Goal: Task Accomplishment & Management: Manage account settings

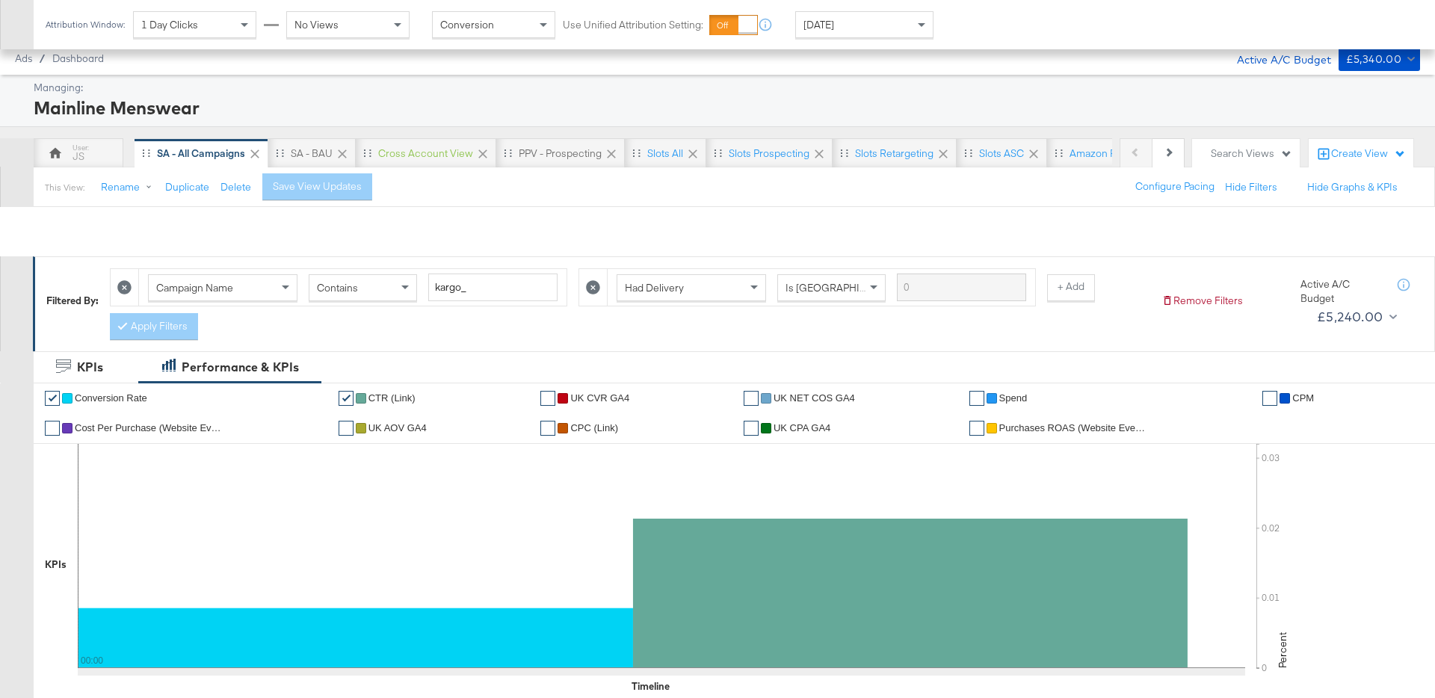
scroll to position [758, 0]
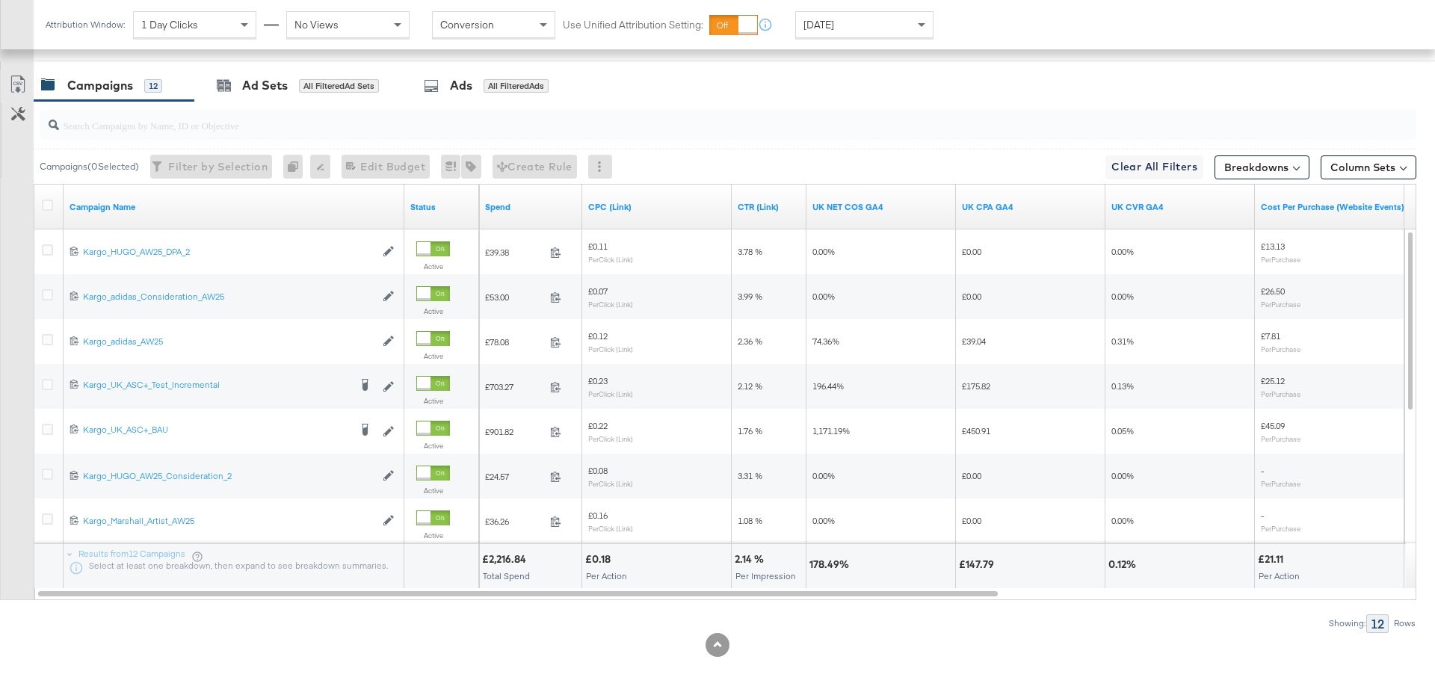
click at [825, 27] on span "[DATE]" at bounding box center [819, 24] width 31 height 13
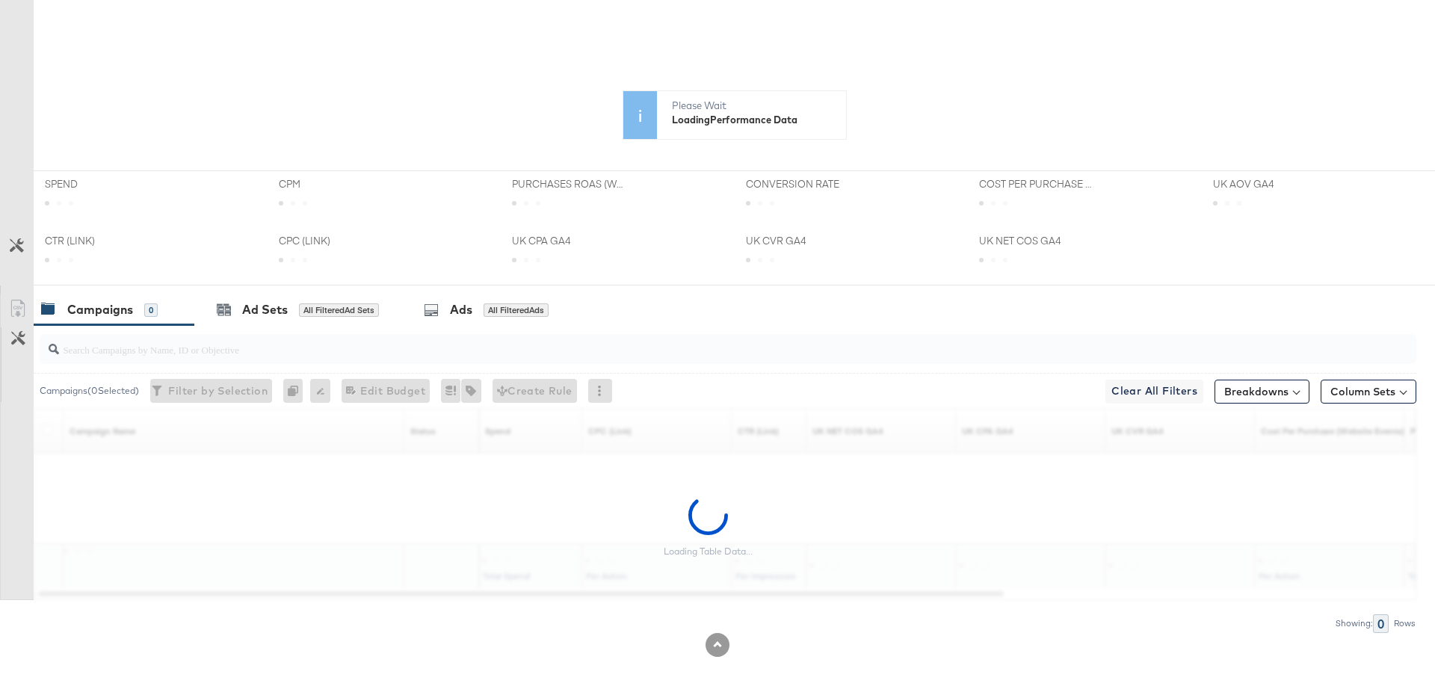
scroll to position [0, 0]
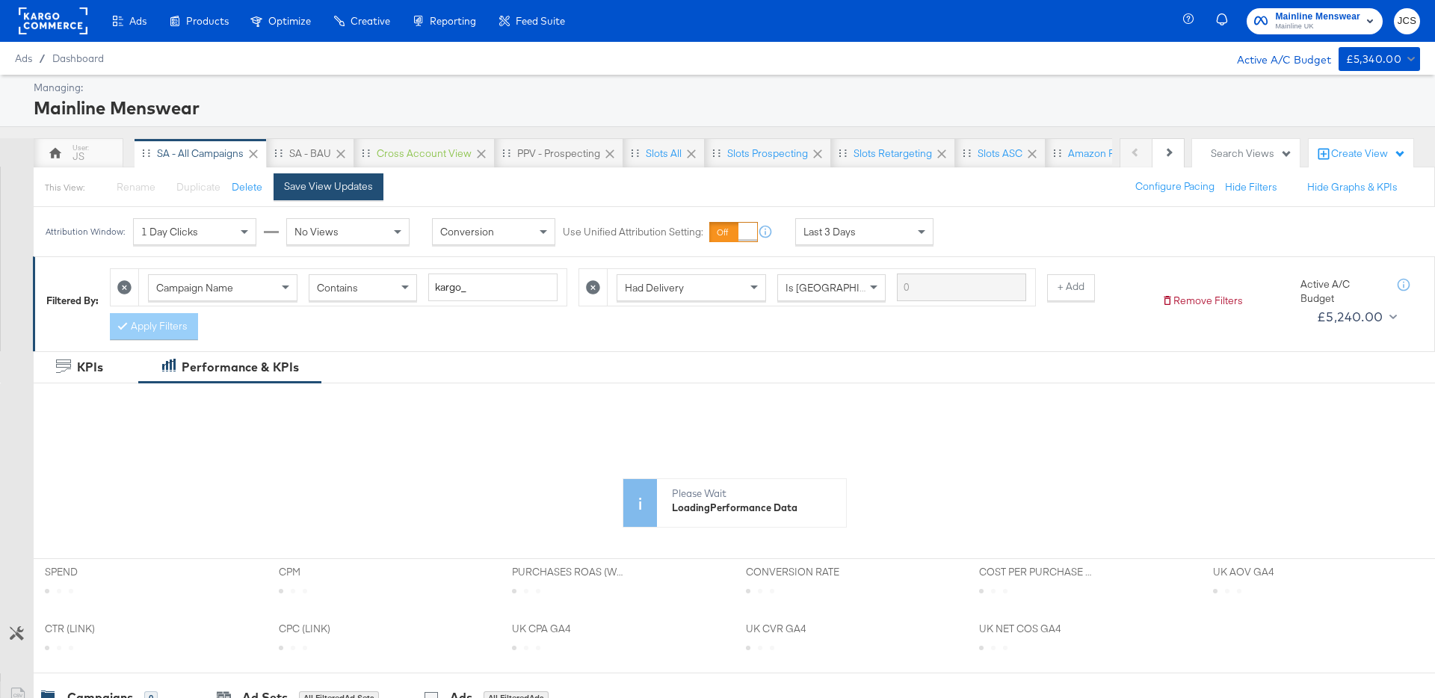
click at [354, 195] on button "Save View Updates" at bounding box center [329, 186] width 110 height 27
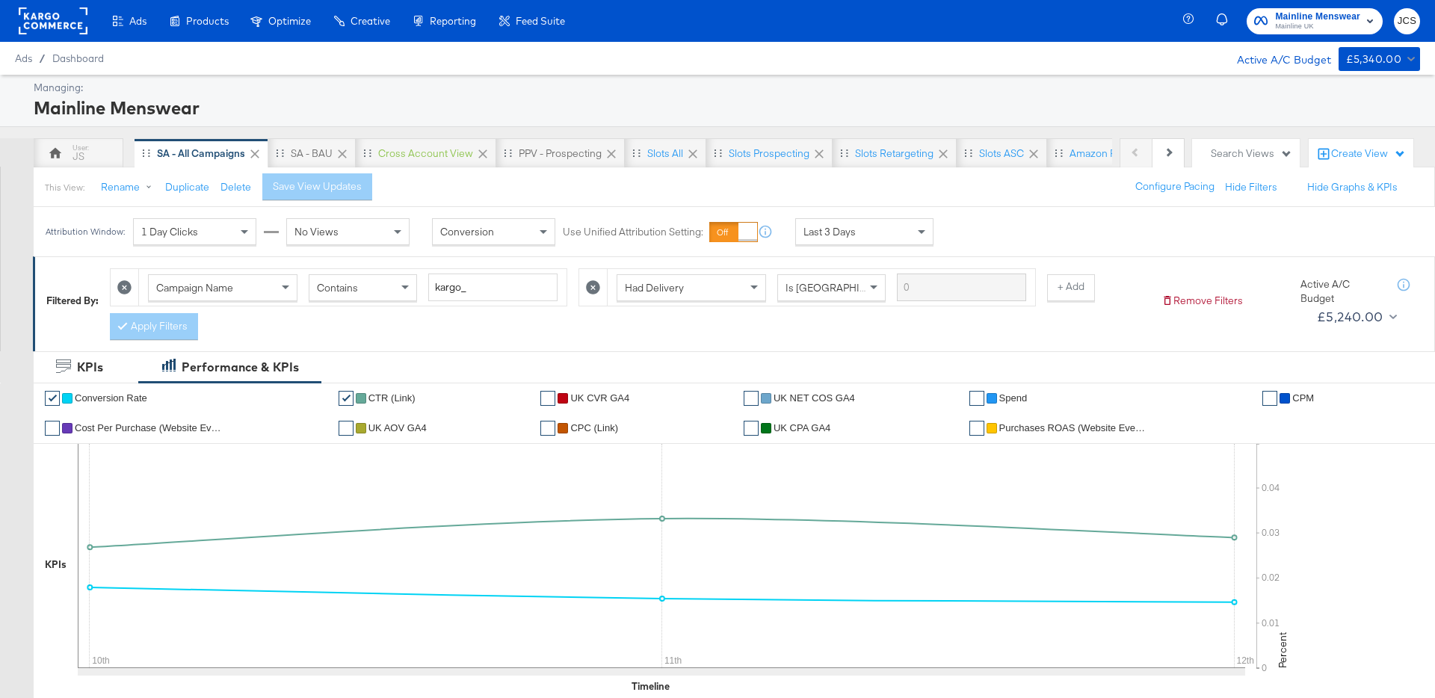
click at [49, 9] on rect at bounding box center [53, 20] width 69 height 27
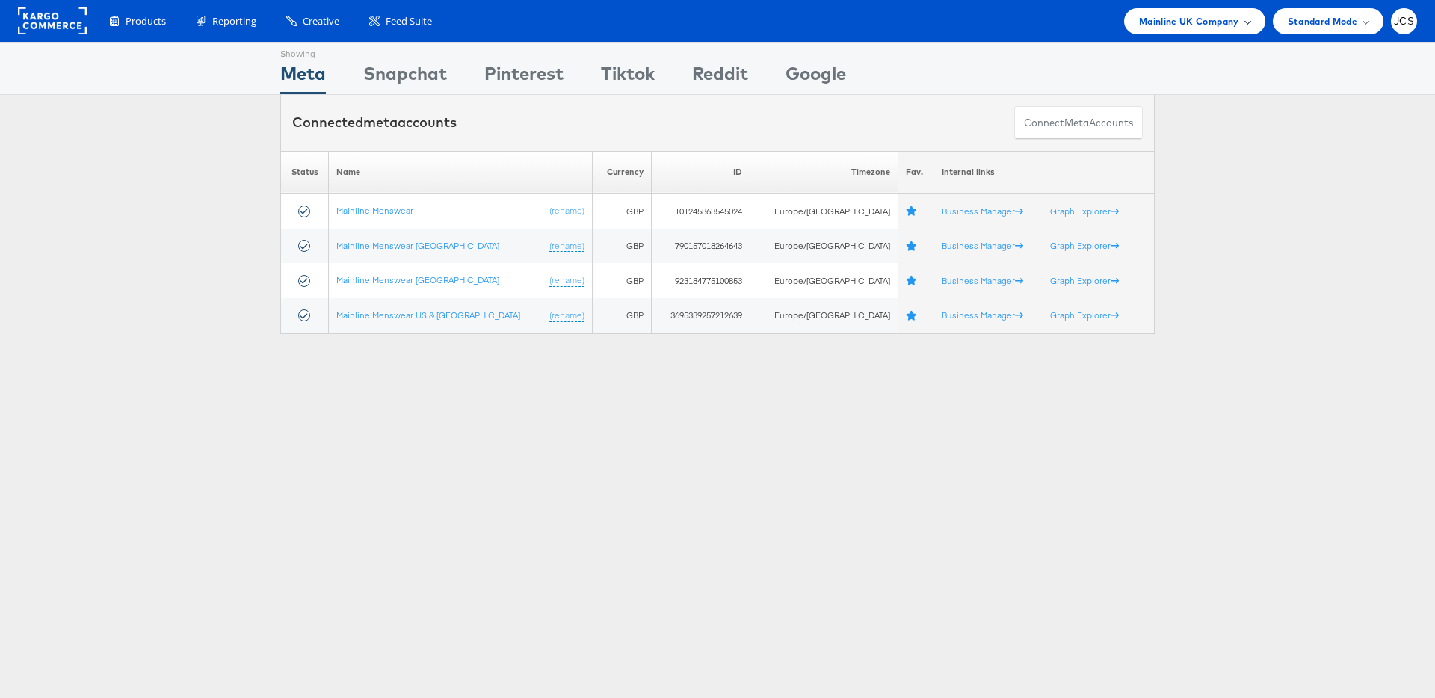
click at [1195, 29] on div "Mainline UK Company" at bounding box center [1194, 21] width 141 height 26
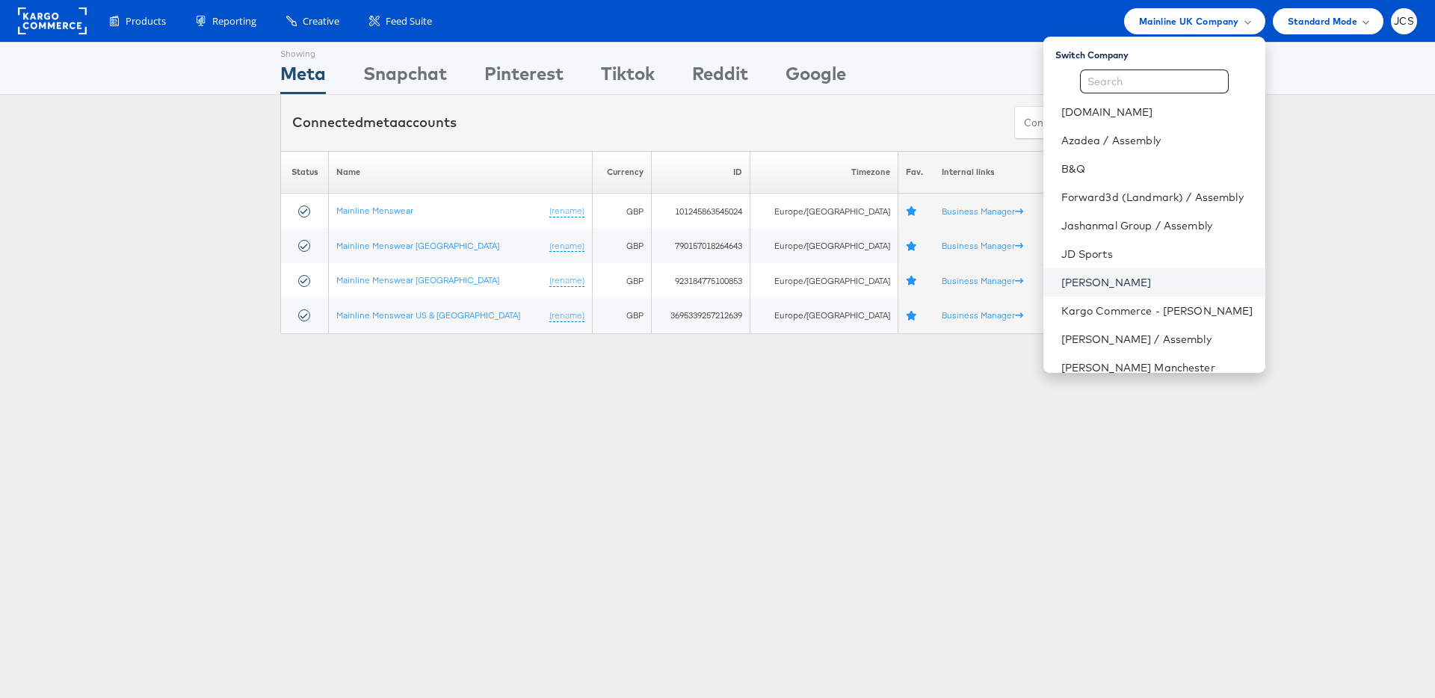
click at [1062, 284] on link "John Lewis" at bounding box center [1158, 282] width 192 height 15
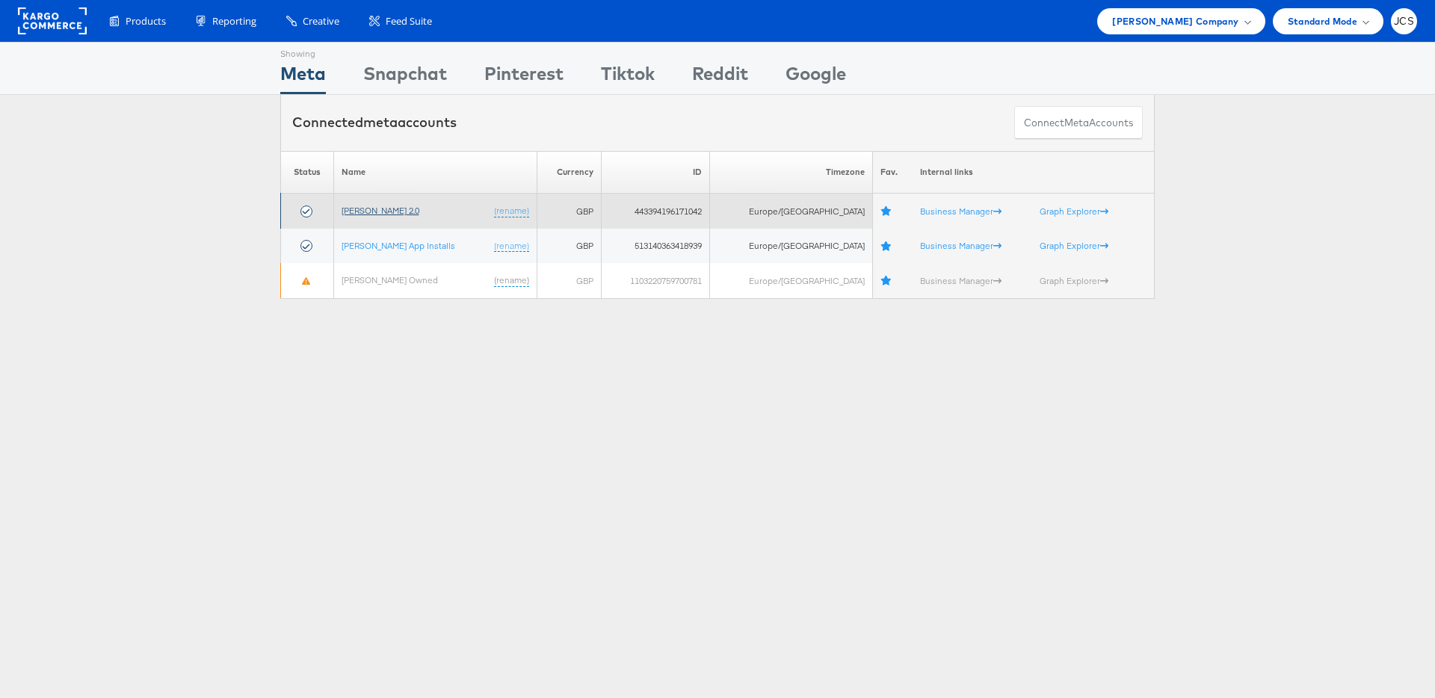
click at [387, 212] on link "John Lewis 2.0" at bounding box center [381, 210] width 78 height 11
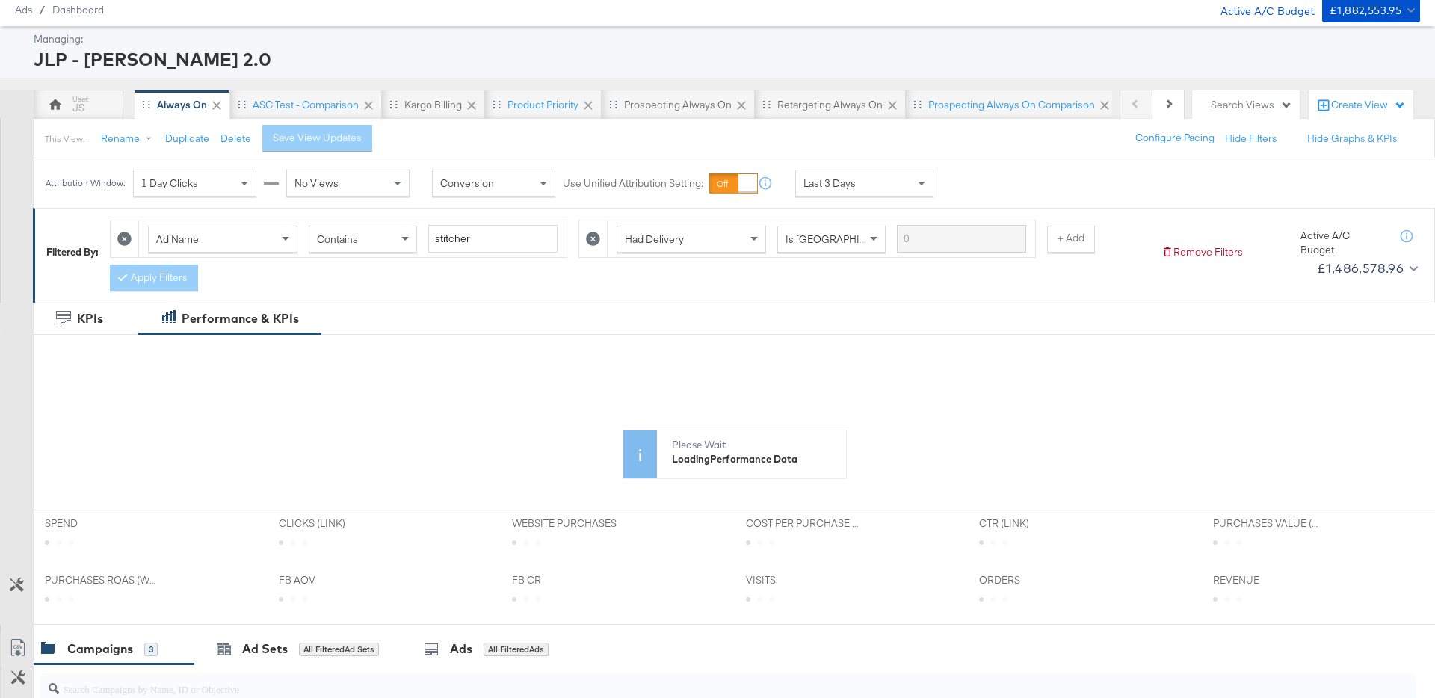
scroll to position [83, 0]
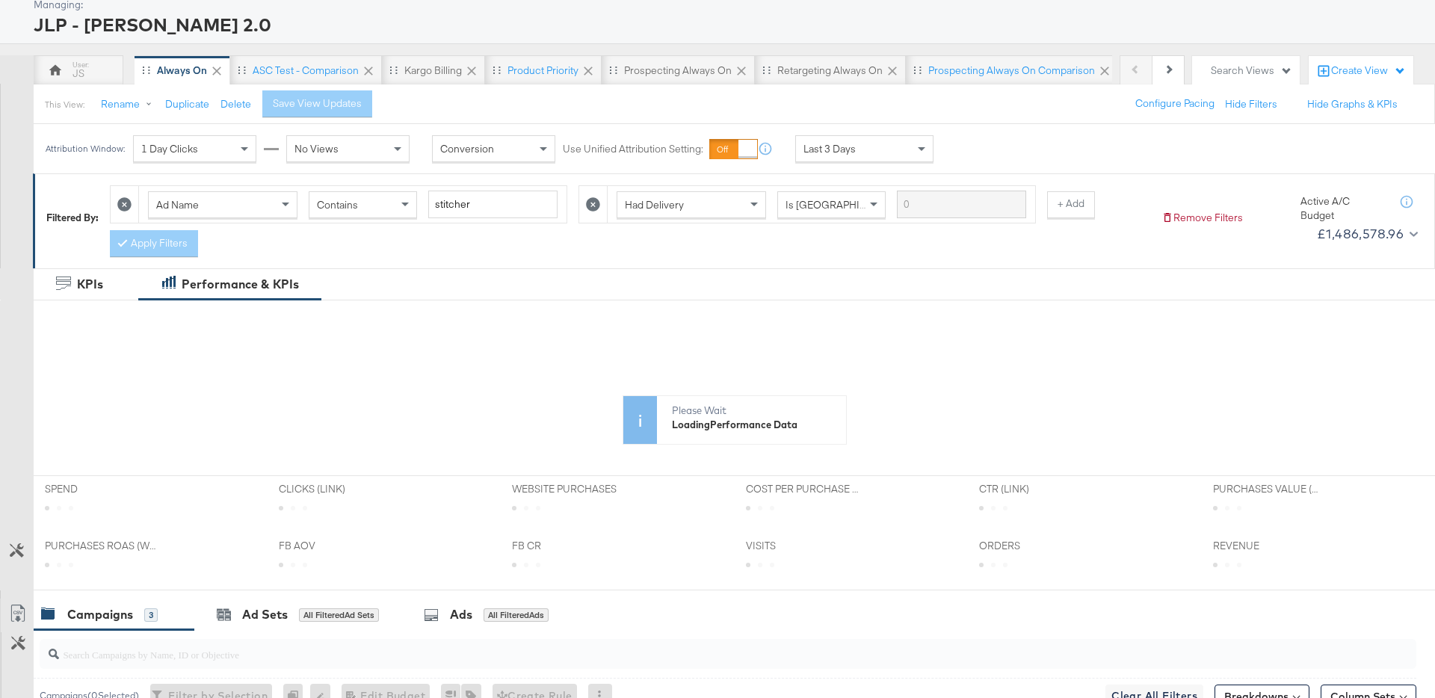
click at [870, 157] on div "Last 3 Days" at bounding box center [864, 148] width 137 height 25
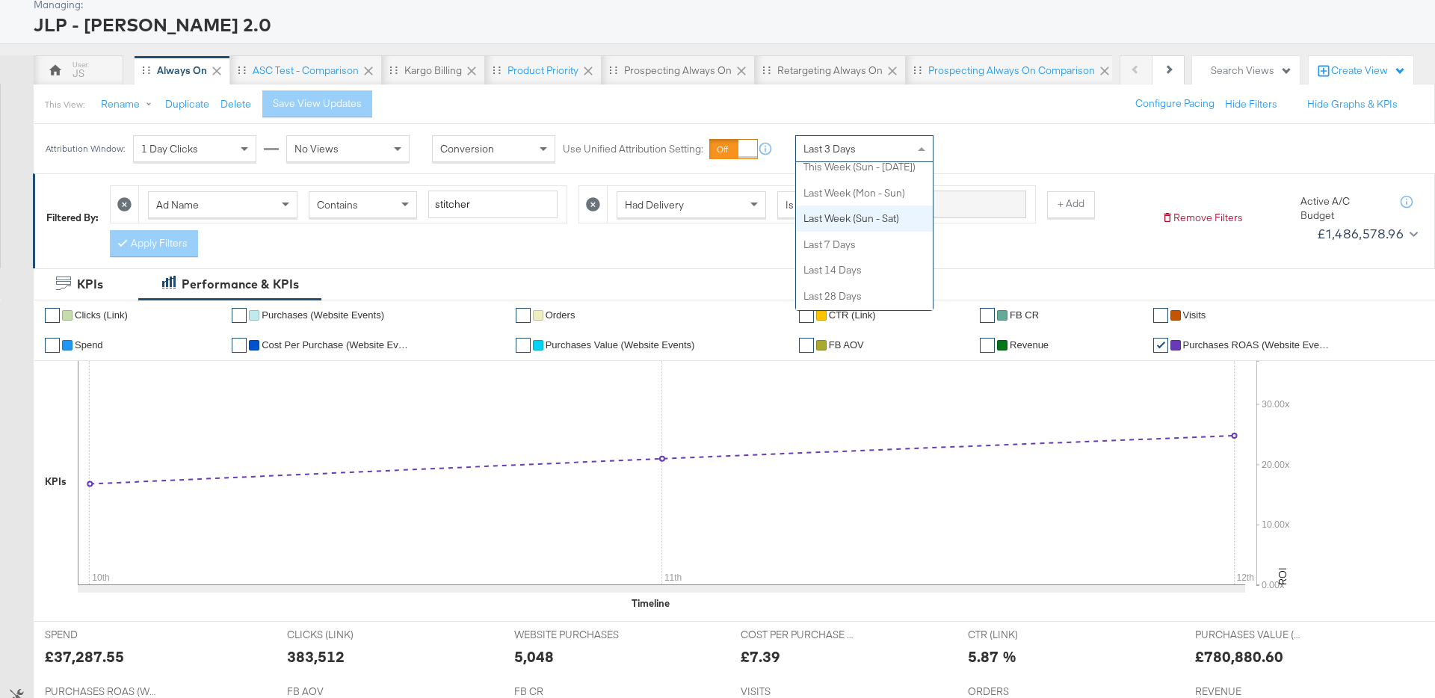
scroll to position [182, 0]
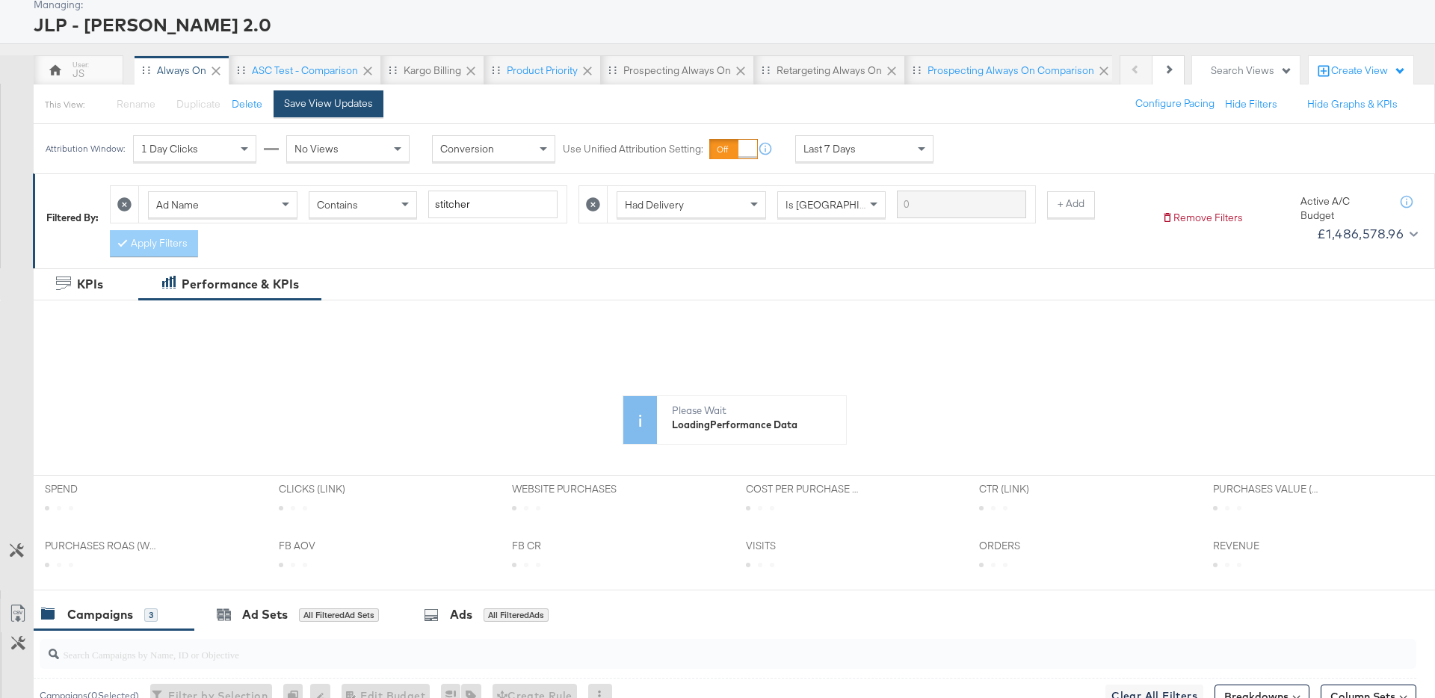
click at [358, 102] on div "Save View Updates" at bounding box center [328, 103] width 89 height 14
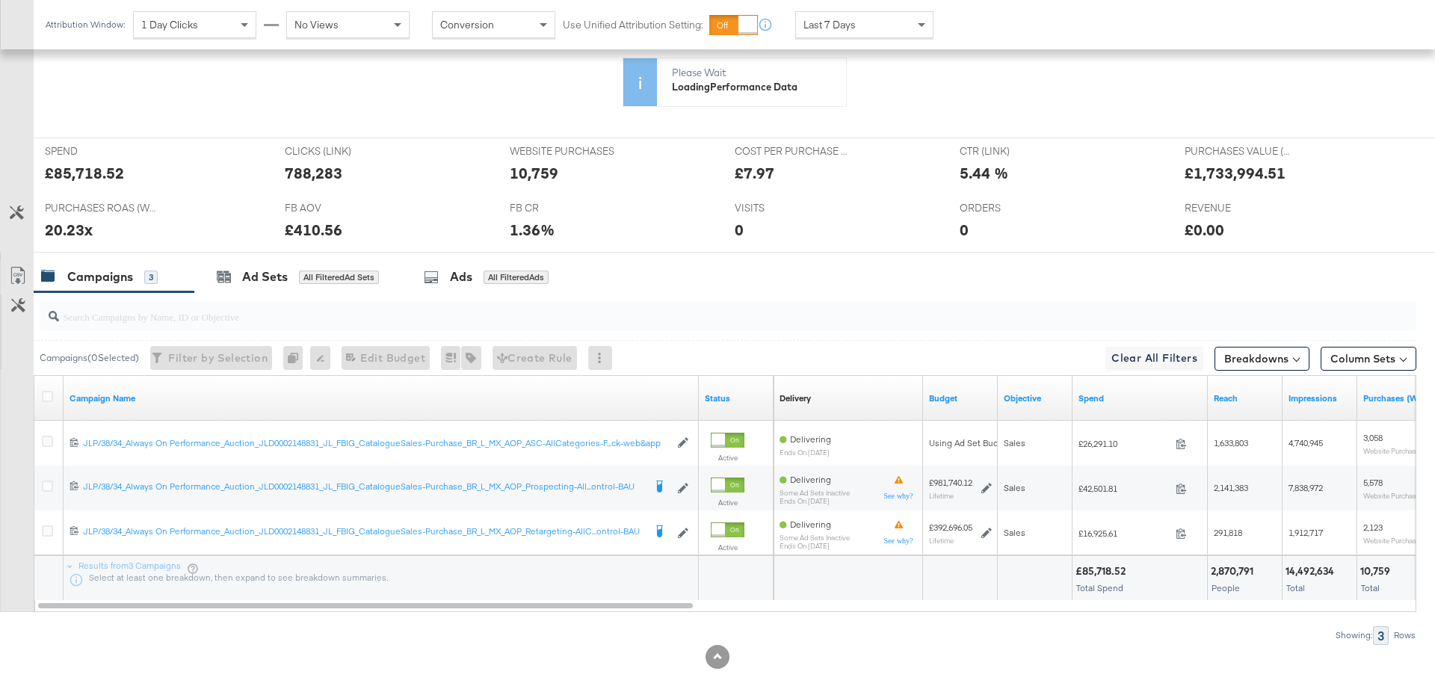
scroll to position [567, 0]
